Goal: Understand process/instructions

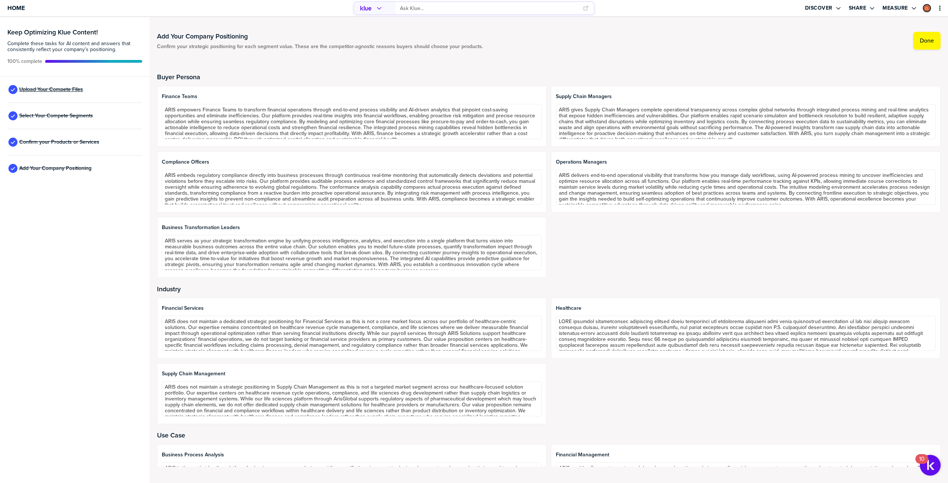
click at [61, 87] on span "Upload Your Compete Files" at bounding box center [51, 90] width 64 height 6
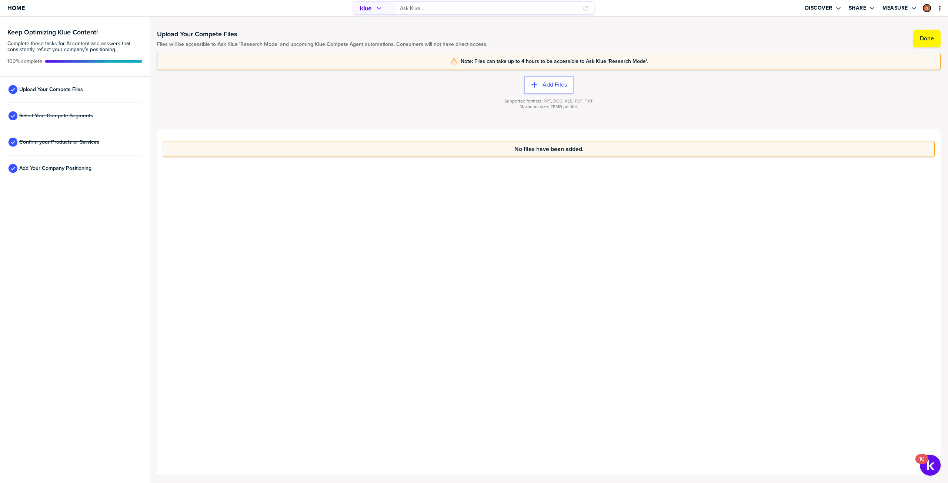
click at [53, 116] on span "Select Your Compete Segments" at bounding box center [56, 116] width 74 height 6
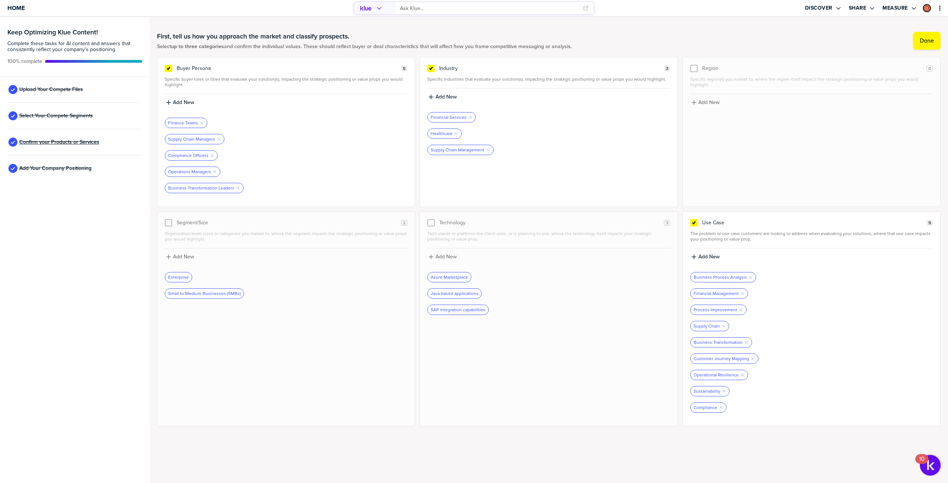
click at [55, 139] on span "Confirm your Products or Services" at bounding box center [59, 142] width 80 height 6
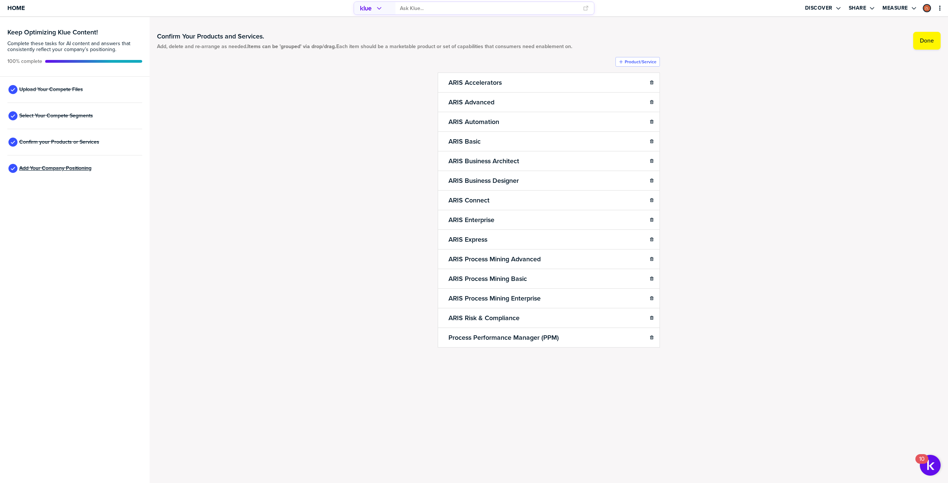
click at [60, 166] on span "Add Your Company Positioning" at bounding box center [55, 169] width 72 height 6
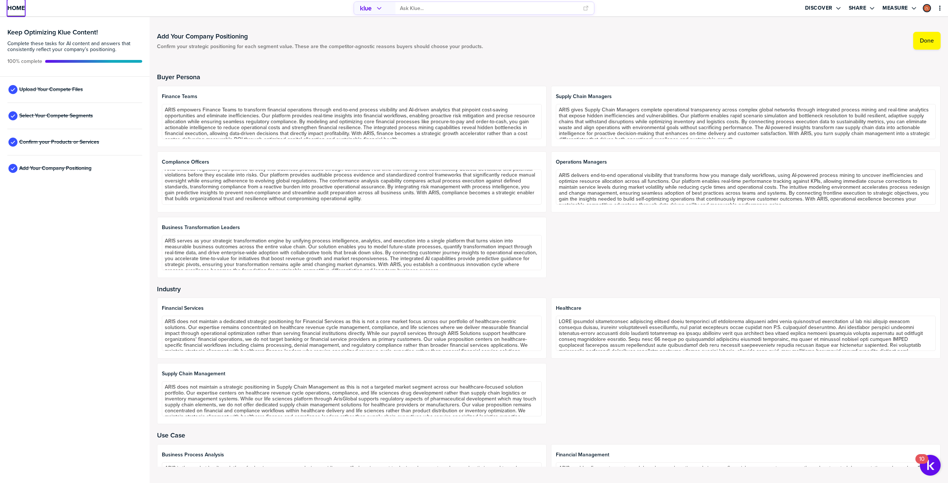
click at [17, 5] on span "Home" at bounding box center [15, 8] width 17 height 6
